Goal: Task Accomplishment & Management: Use online tool/utility

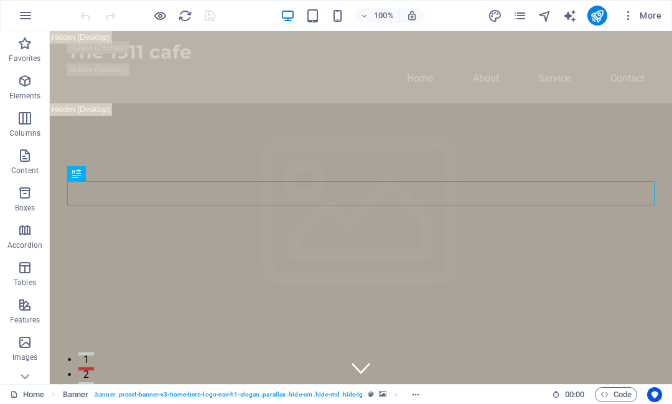
click at [598, 19] on icon "publish" at bounding box center [597, 16] width 14 height 14
click at [28, 163] on span "Content" at bounding box center [25, 163] width 50 height 30
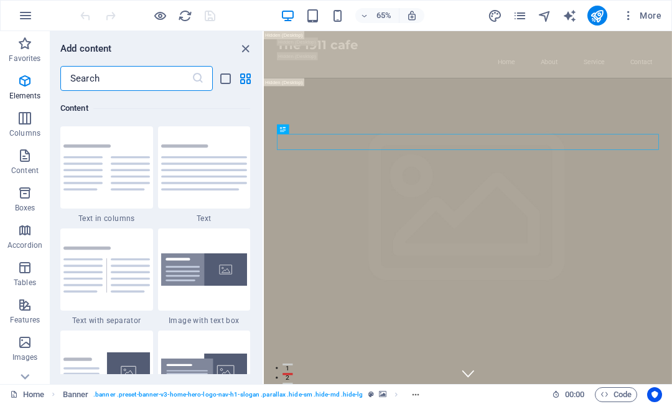
scroll to position [2177, 0]
click at [23, 247] on p "Accordion" at bounding box center [24, 245] width 35 height 10
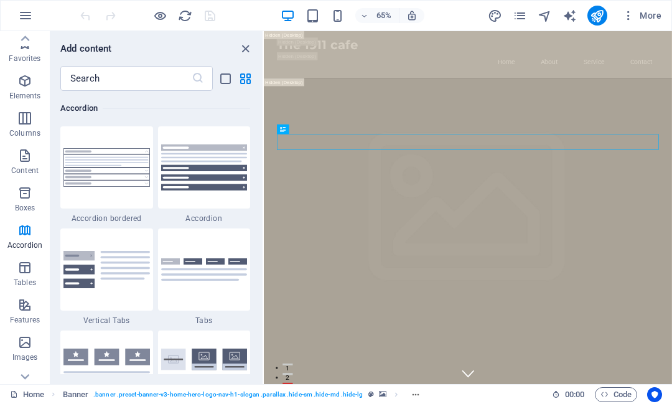
scroll to position [0, 0]
click at [567, 20] on icon "text_generator" at bounding box center [569, 16] width 14 height 14
select select "English"
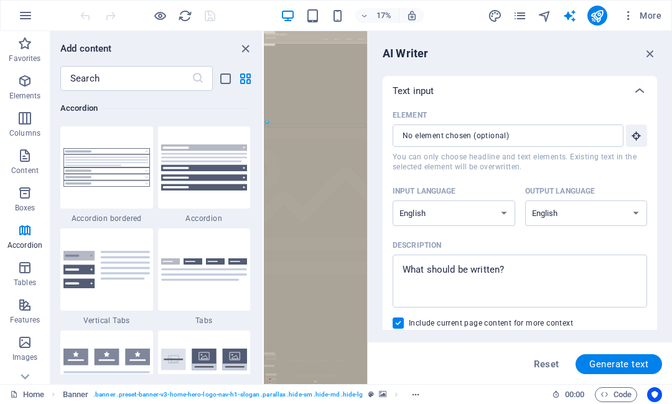
click at [34, 52] on span "Favorites" at bounding box center [25, 51] width 50 height 30
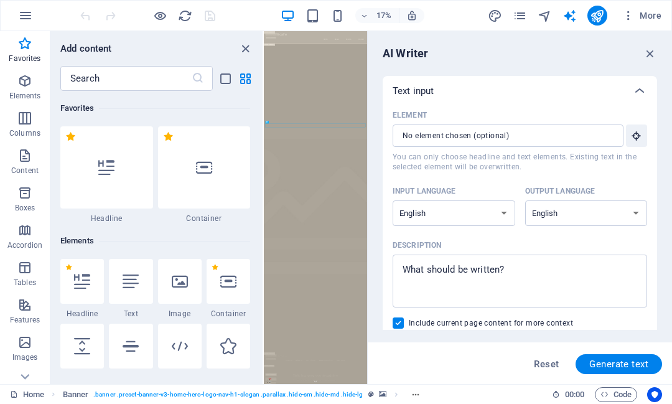
click at [35, 91] on p "Elements" at bounding box center [25, 96] width 32 height 10
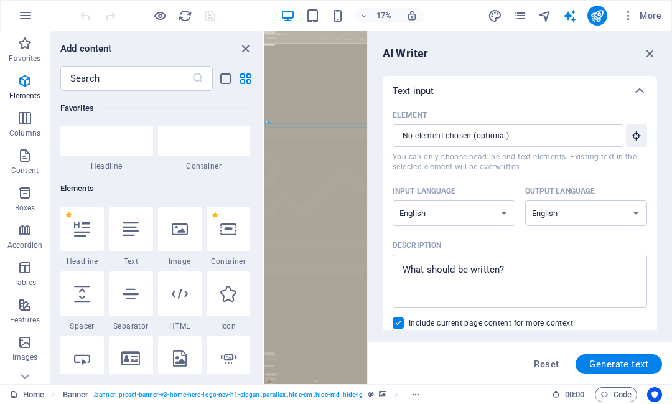
scroll to position [133, 0]
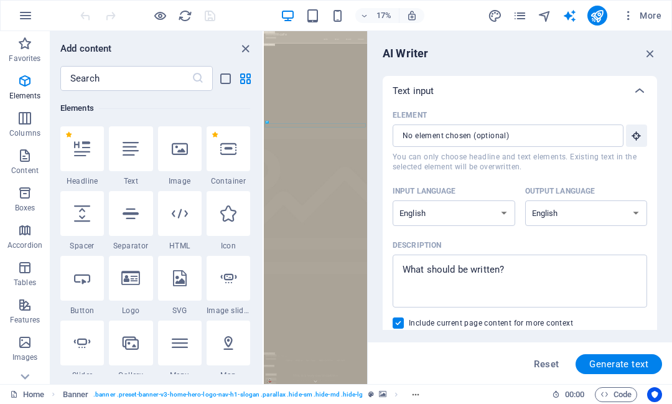
click at [39, 124] on span "Columns" at bounding box center [25, 126] width 50 height 30
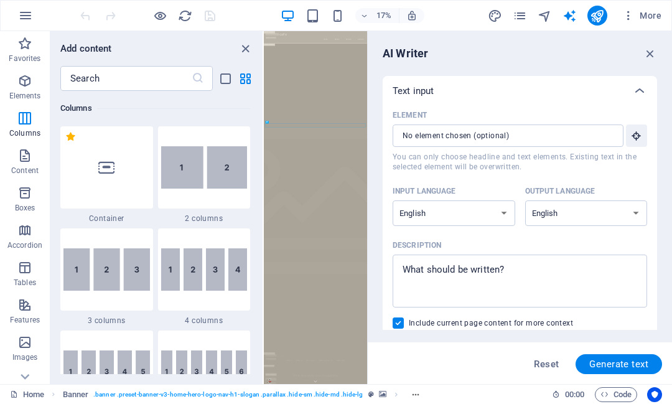
scroll to position [616, 0]
click at [25, 14] on icon "button" at bounding box center [25, 15] width 15 height 15
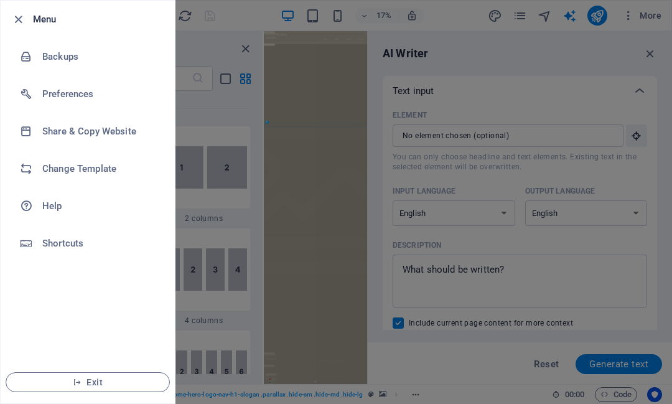
click at [97, 180] on li "Change Template" at bounding box center [88, 168] width 174 height 37
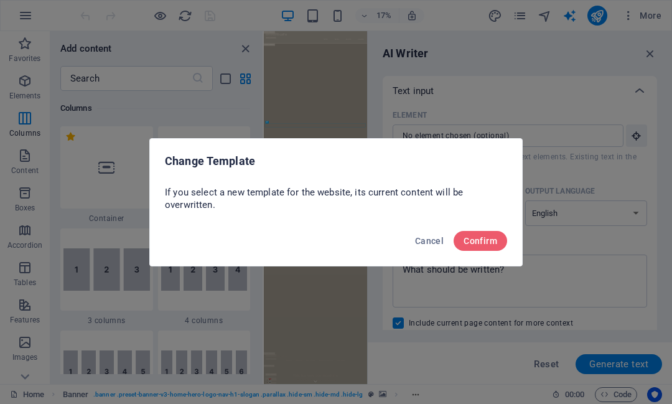
click at [486, 242] on span "Confirm" at bounding box center [480, 241] width 34 height 10
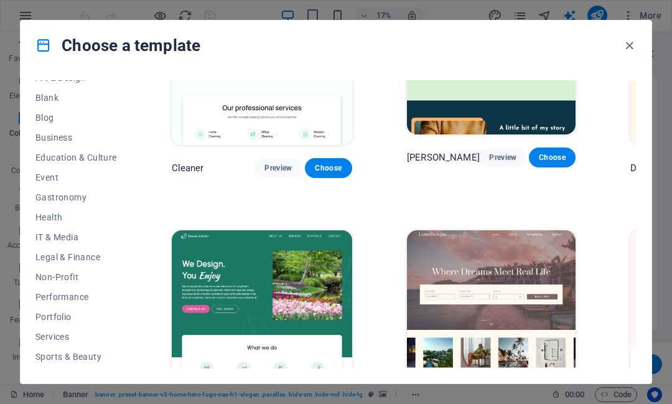
scroll to position [167, 0]
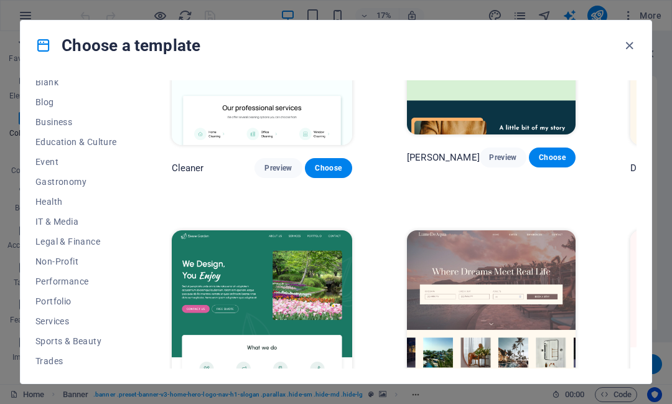
click at [93, 181] on span "Gastronomy" at bounding box center [75, 182] width 81 height 10
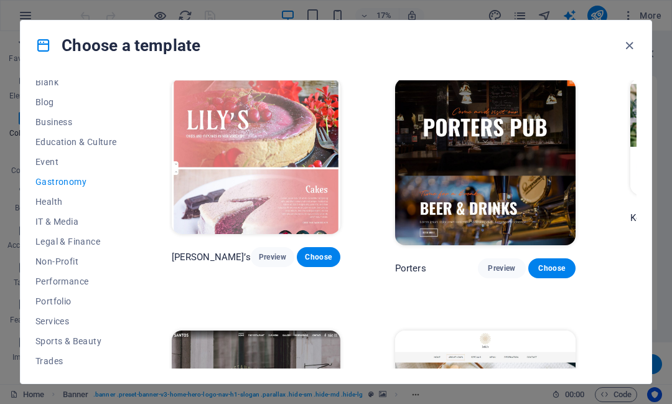
scroll to position [0, 0]
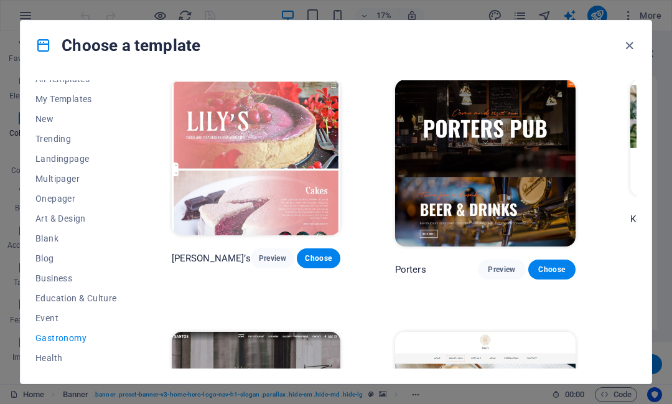
click at [114, 277] on span "Business" at bounding box center [75, 278] width 81 height 10
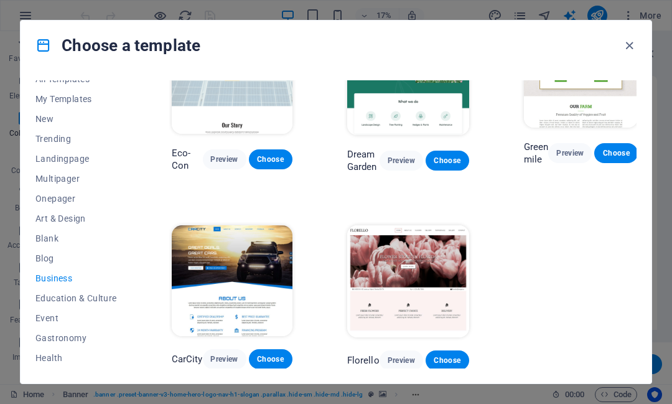
click at [95, 317] on span "Event" at bounding box center [75, 318] width 81 height 10
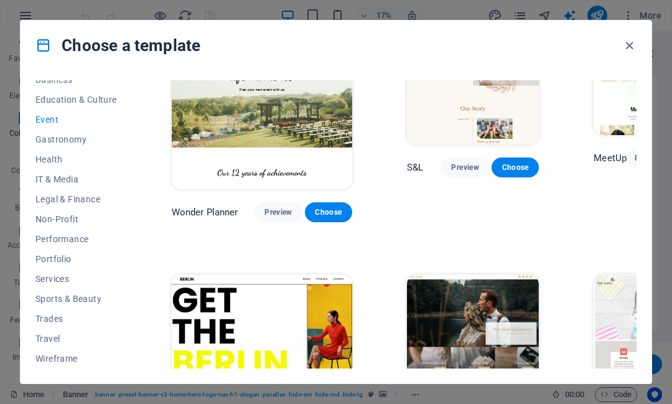
click at [80, 267] on button "Portfolio" at bounding box center [75, 259] width 81 height 20
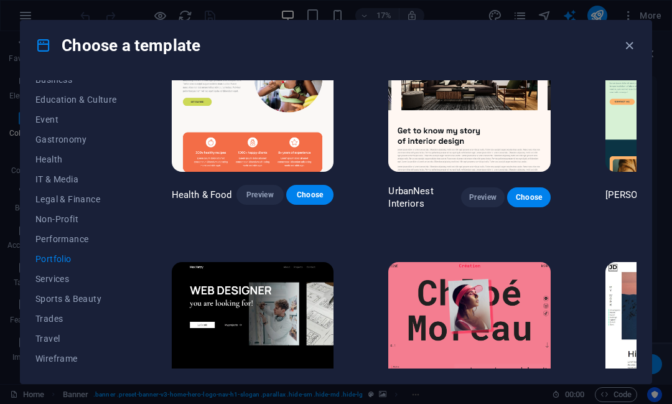
type textarea "x"
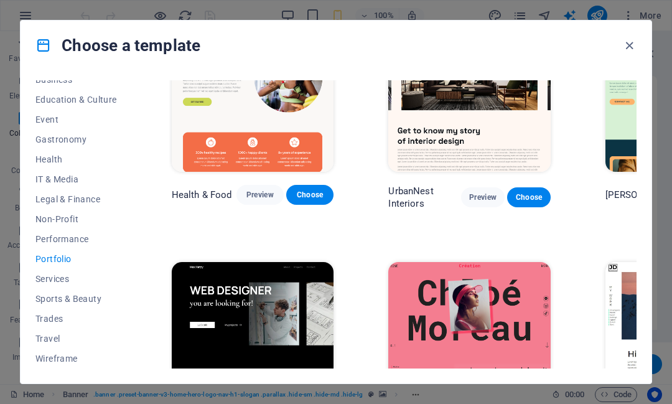
type textarea "x"
